Goal: Find specific page/section: Find specific page/section

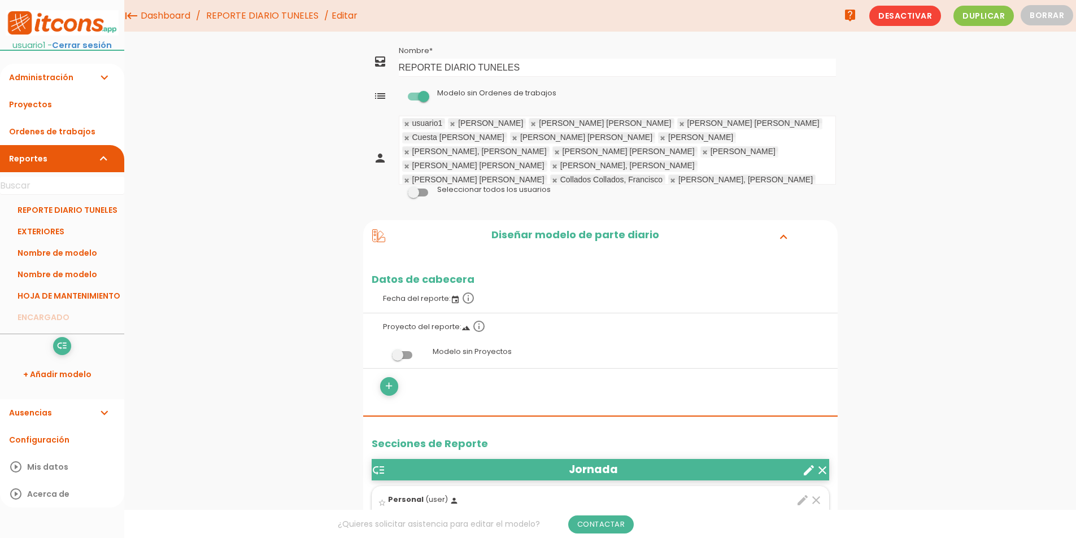
click at [62, 234] on link "EXTERIORES" at bounding box center [62, 231] width 124 height 21
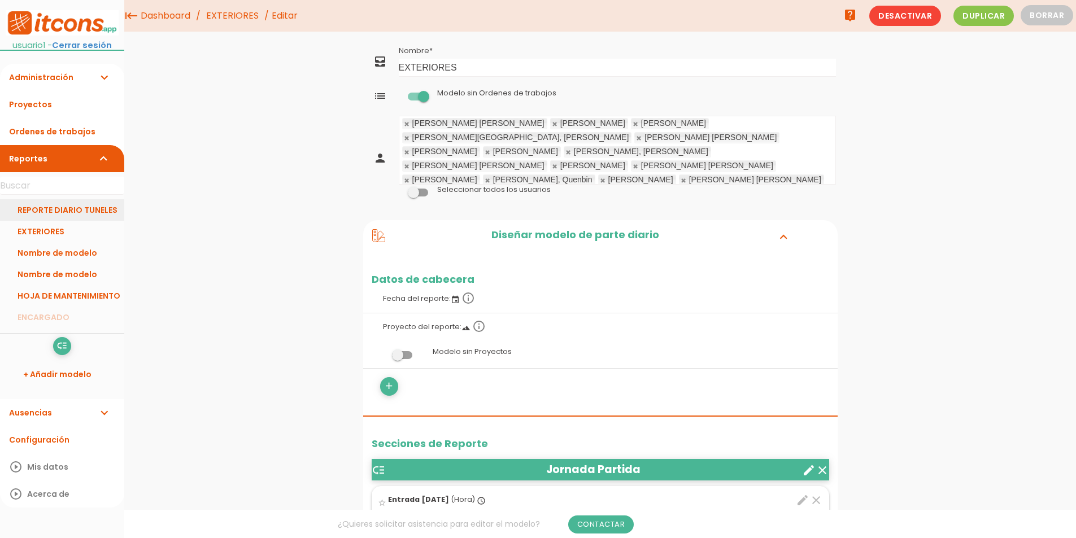
click at [59, 209] on link "REPORTE DIARIO TUNELES" at bounding box center [62, 209] width 124 height 21
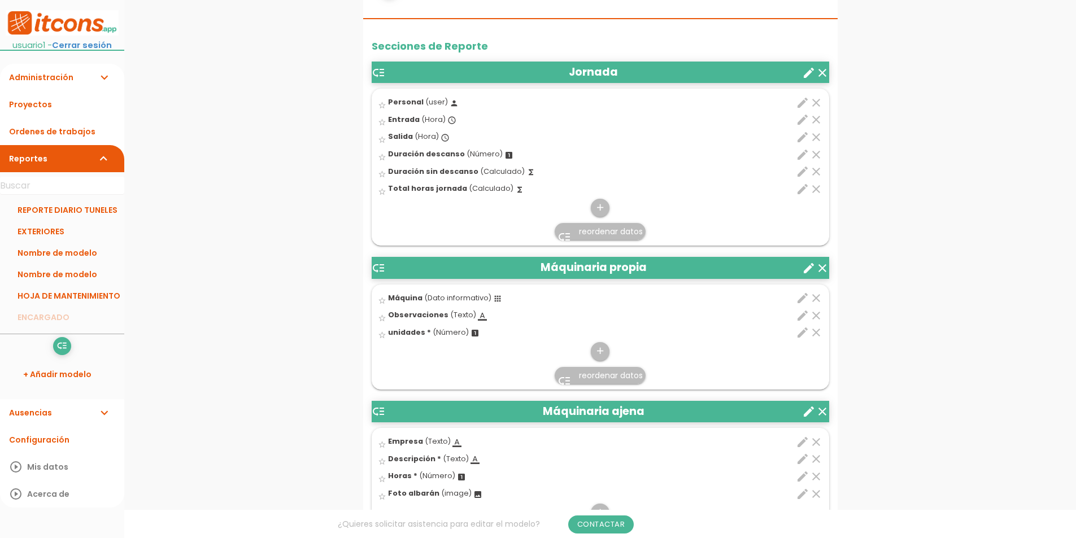
scroll to position [452, 0]
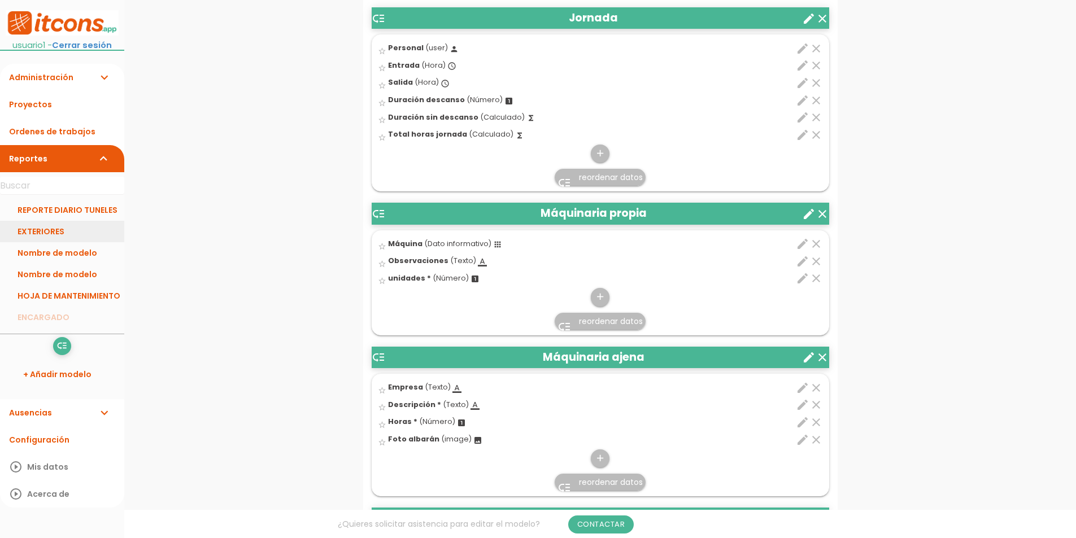
click at [54, 232] on link "EXTERIORES" at bounding box center [62, 231] width 124 height 21
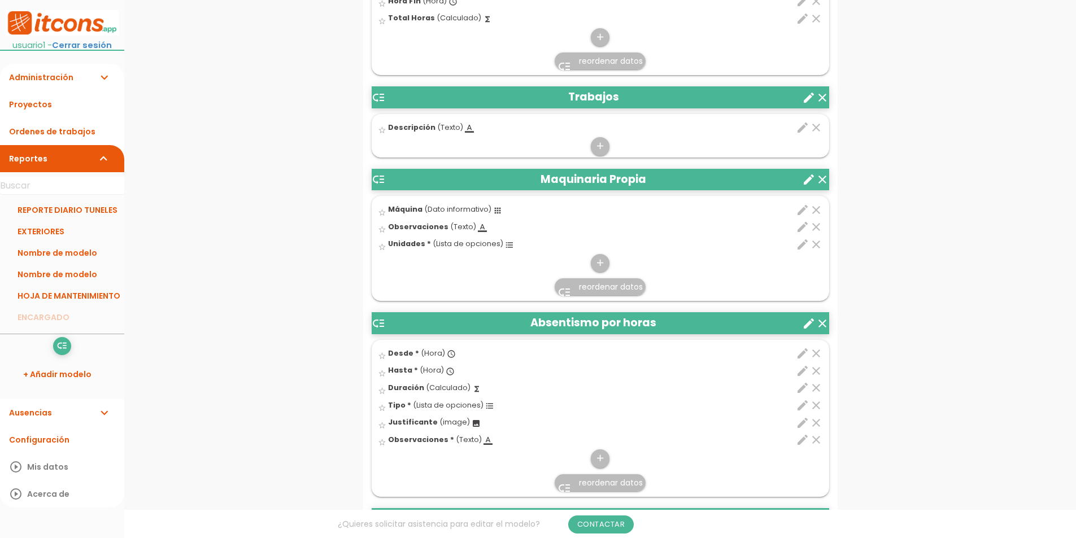
scroll to position [734, 0]
